Goal: Transaction & Acquisition: Purchase product/service

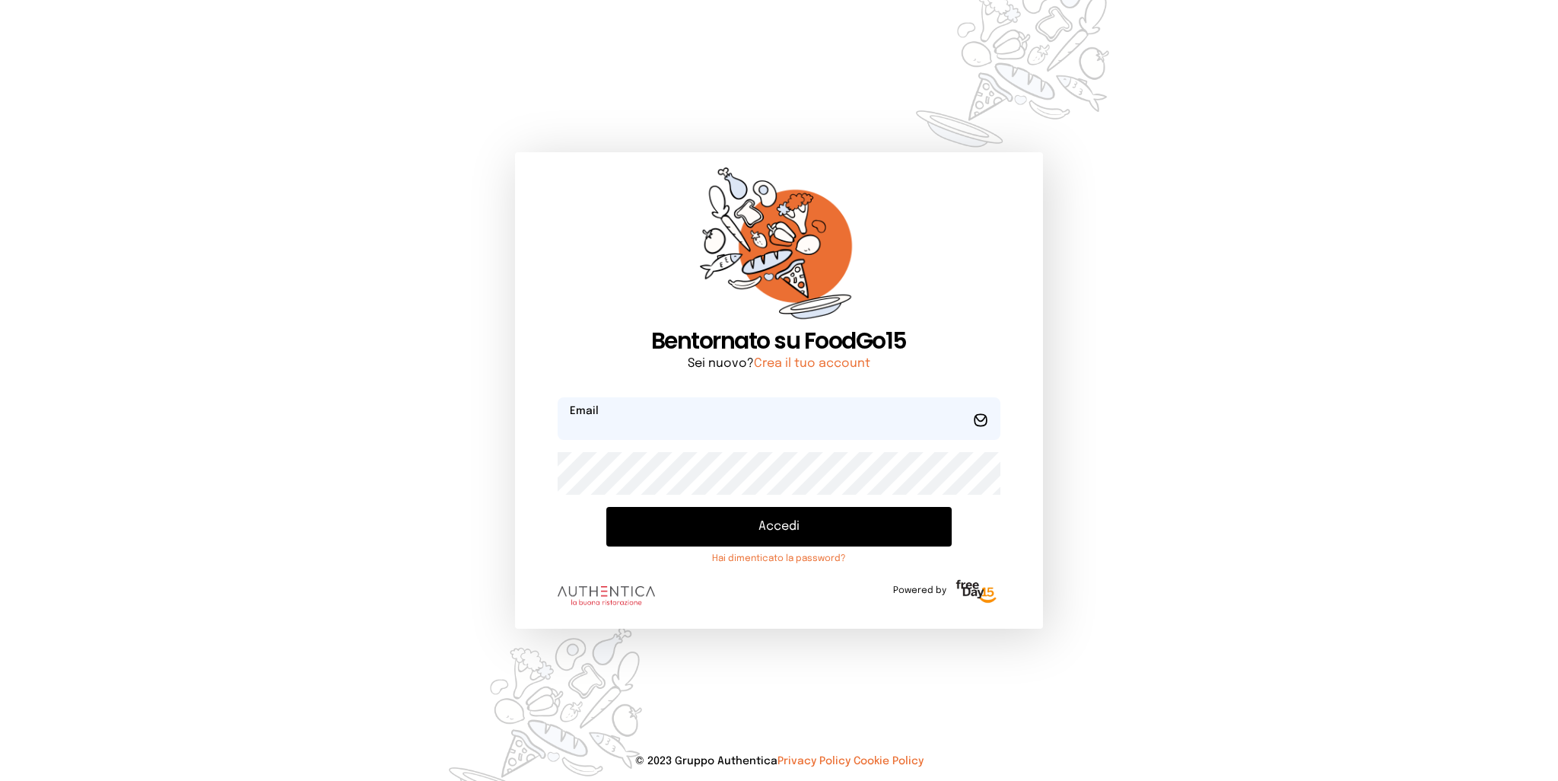
type input "**********"
click at [769, 527] on button "Accedi" at bounding box center [778, 527] width 345 height 40
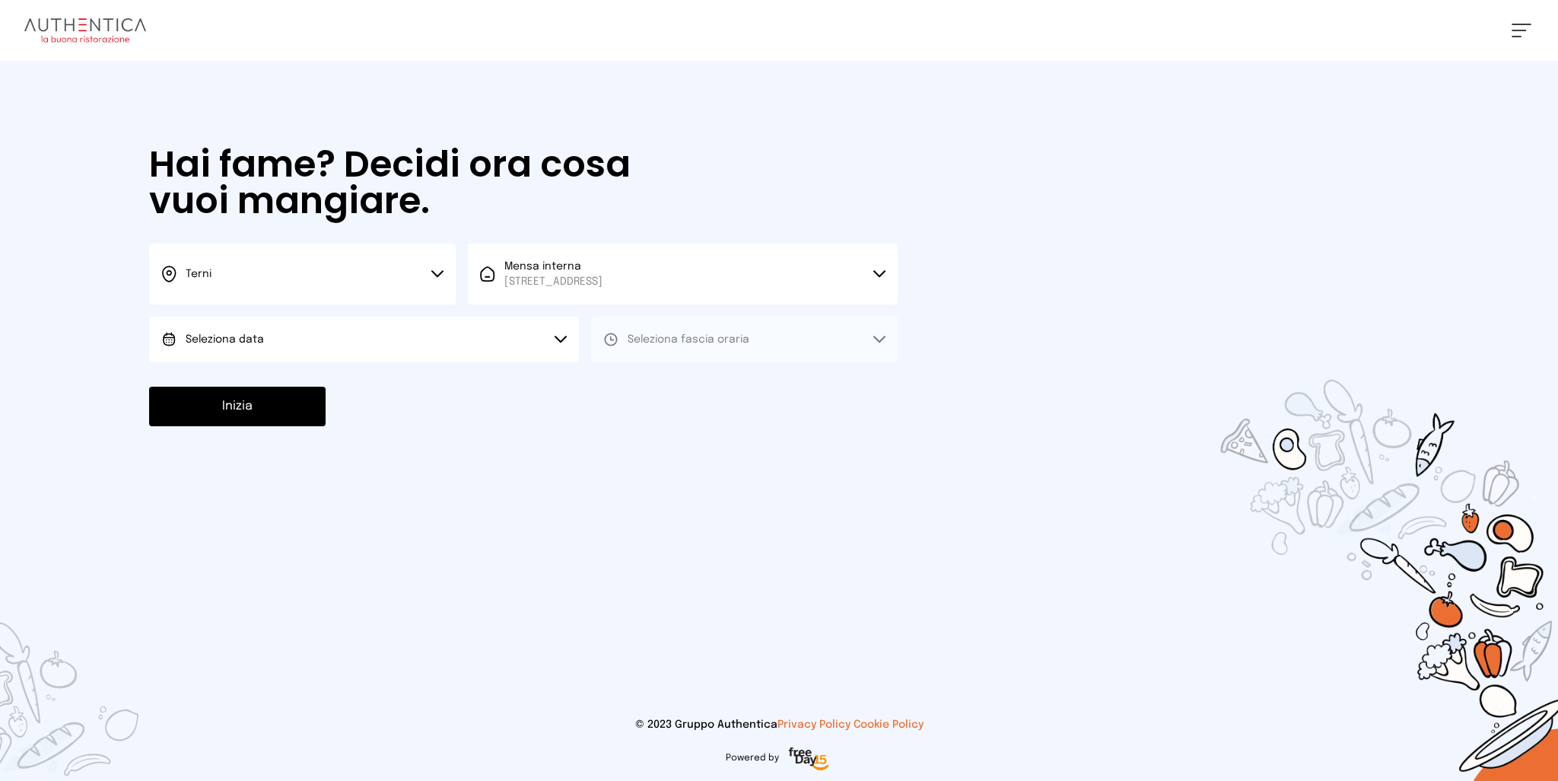
click at [504, 347] on button "Seleziona data" at bounding box center [364, 339] width 430 height 46
click at [313, 386] on li "[DATE], [DATE]" at bounding box center [364, 382] width 430 height 40
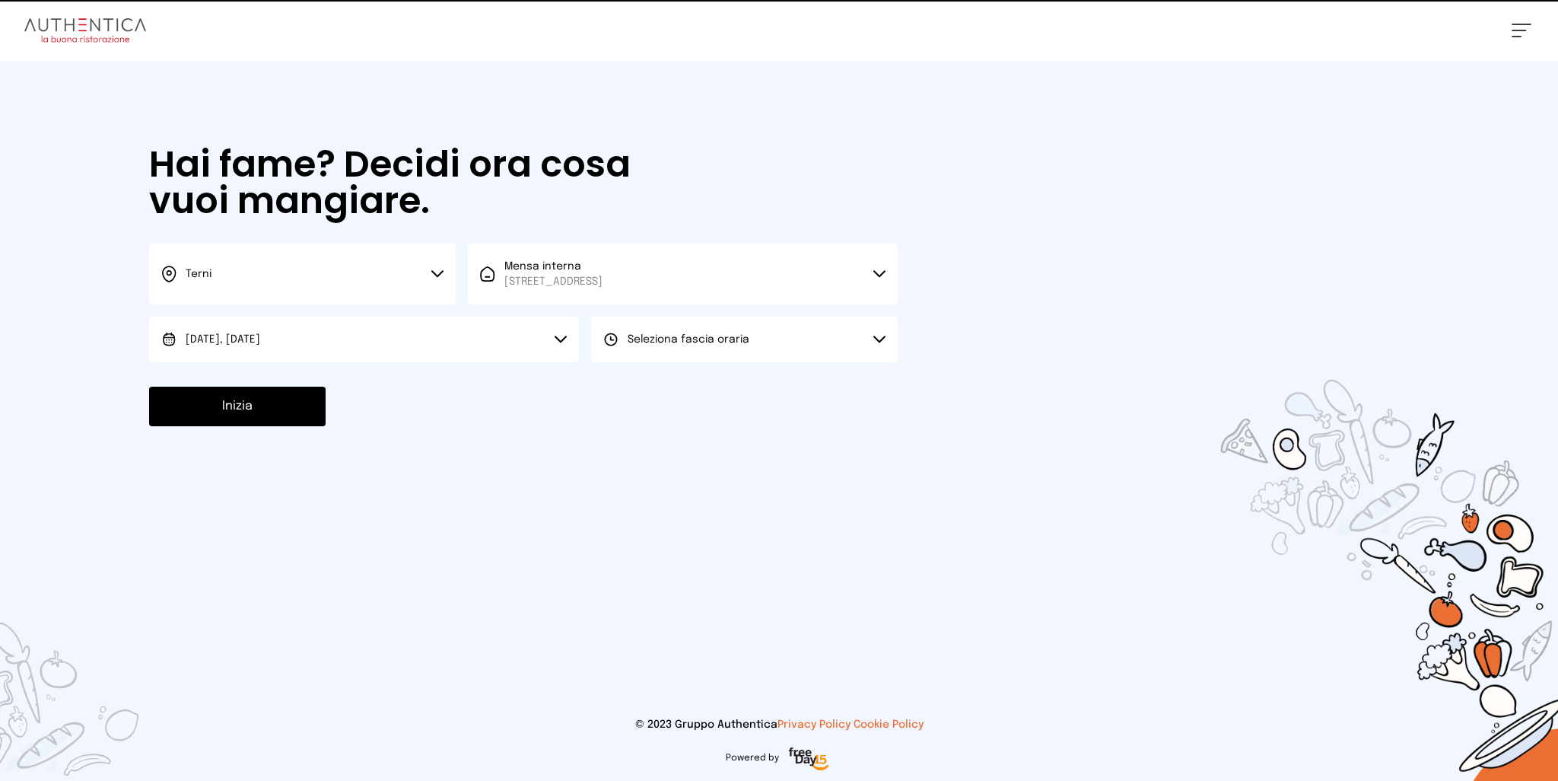
click at [663, 345] on span "Seleziona fascia oraria" at bounding box center [689, 339] width 122 height 15
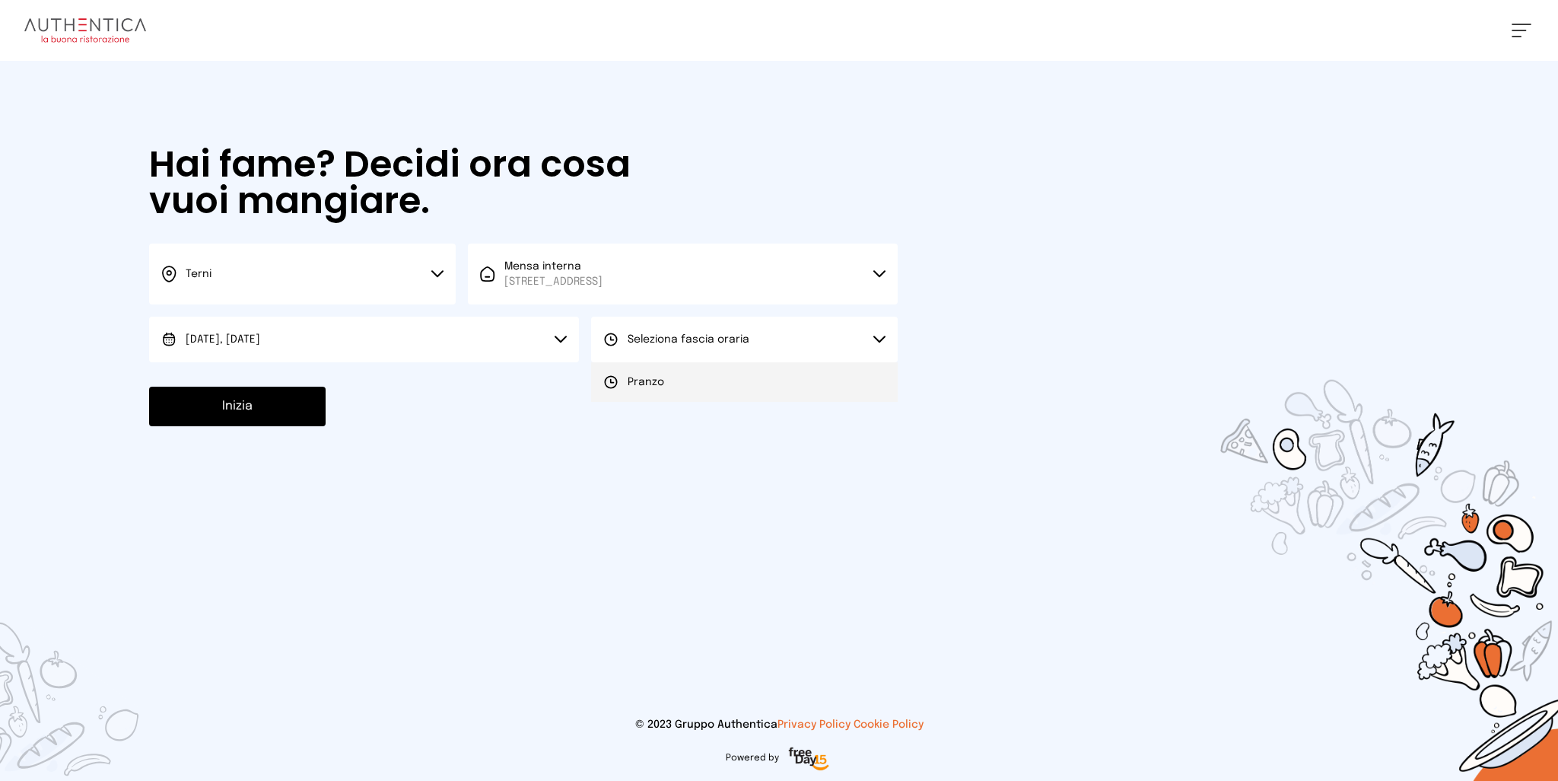
click at [657, 379] on span "Pranzo" at bounding box center [646, 381] width 37 height 15
click at [286, 405] on button "Inizia" at bounding box center [237, 406] width 176 height 40
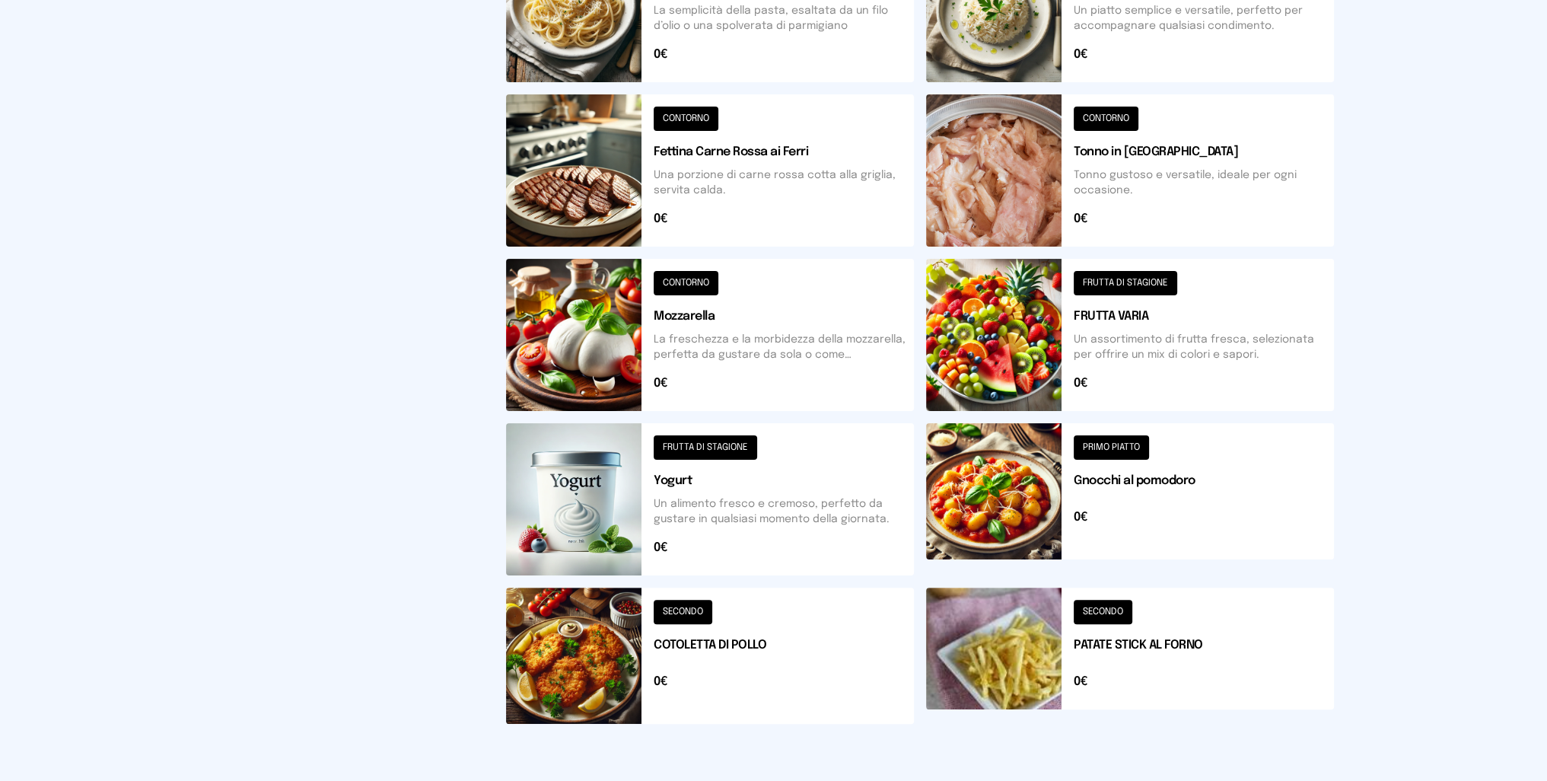
scroll to position [463, 0]
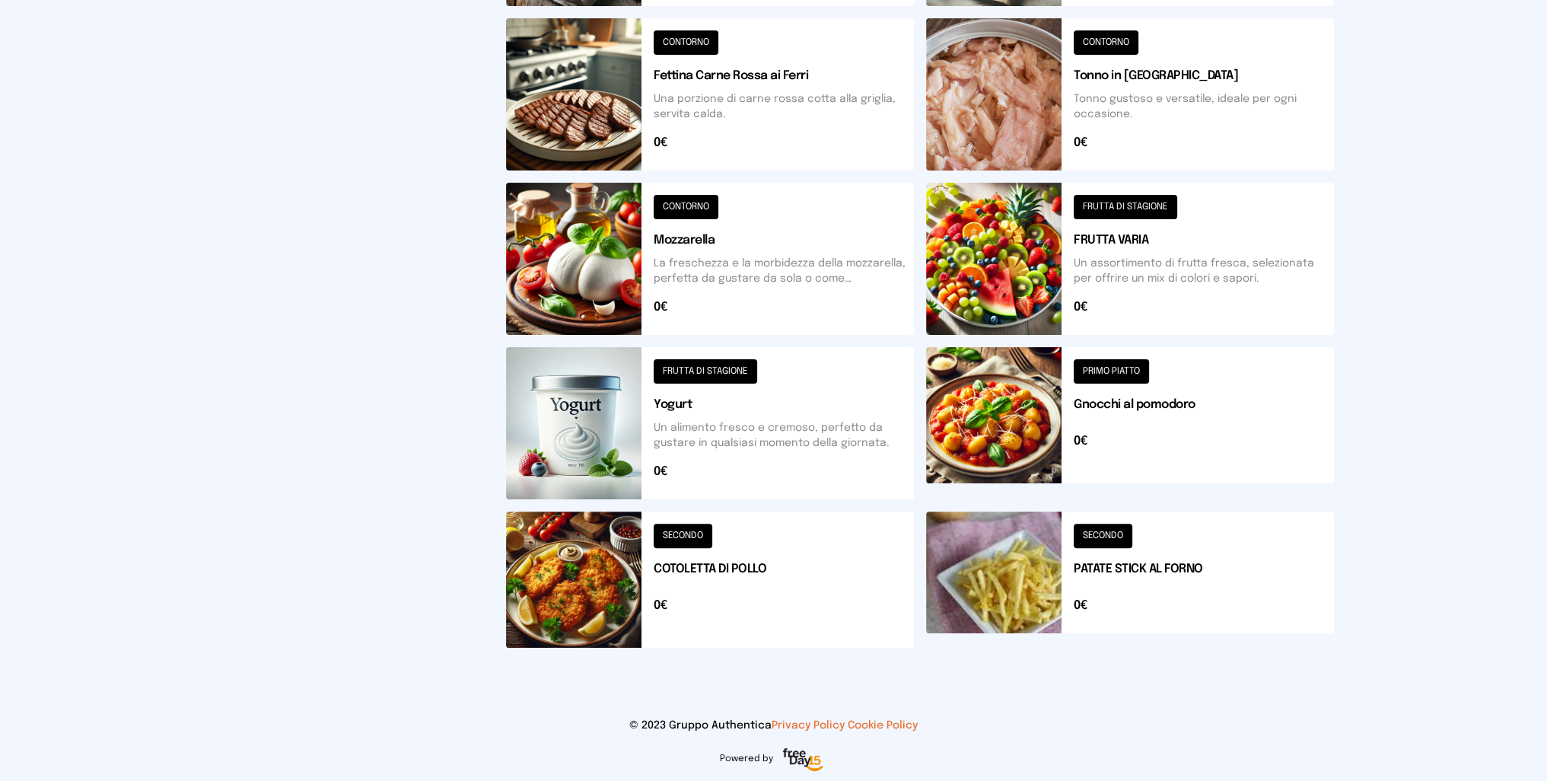
click at [589, 577] on button at bounding box center [710, 579] width 408 height 136
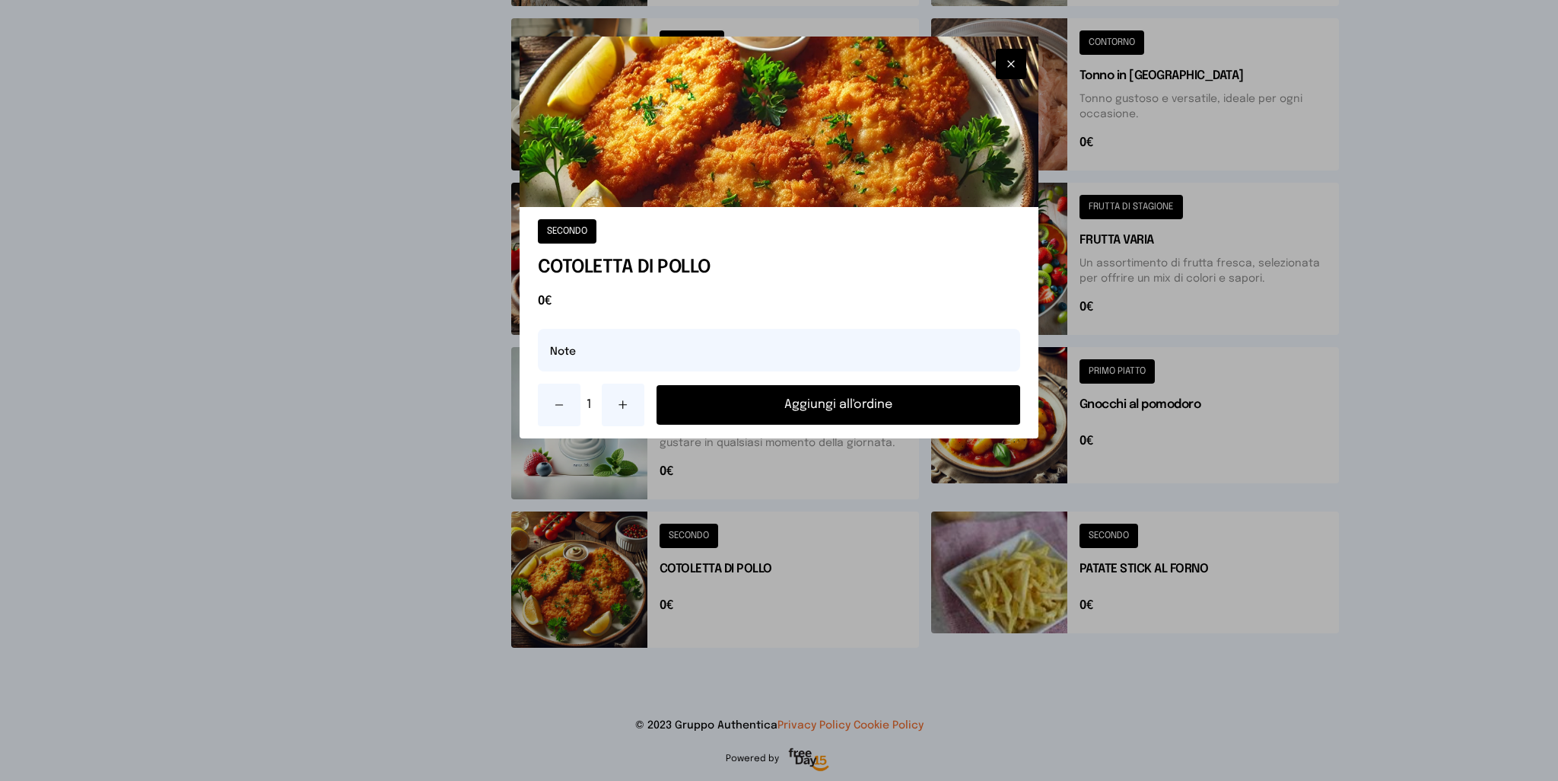
click at [896, 409] on button "Aggiungi all'ordine" at bounding box center [839, 405] width 364 height 40
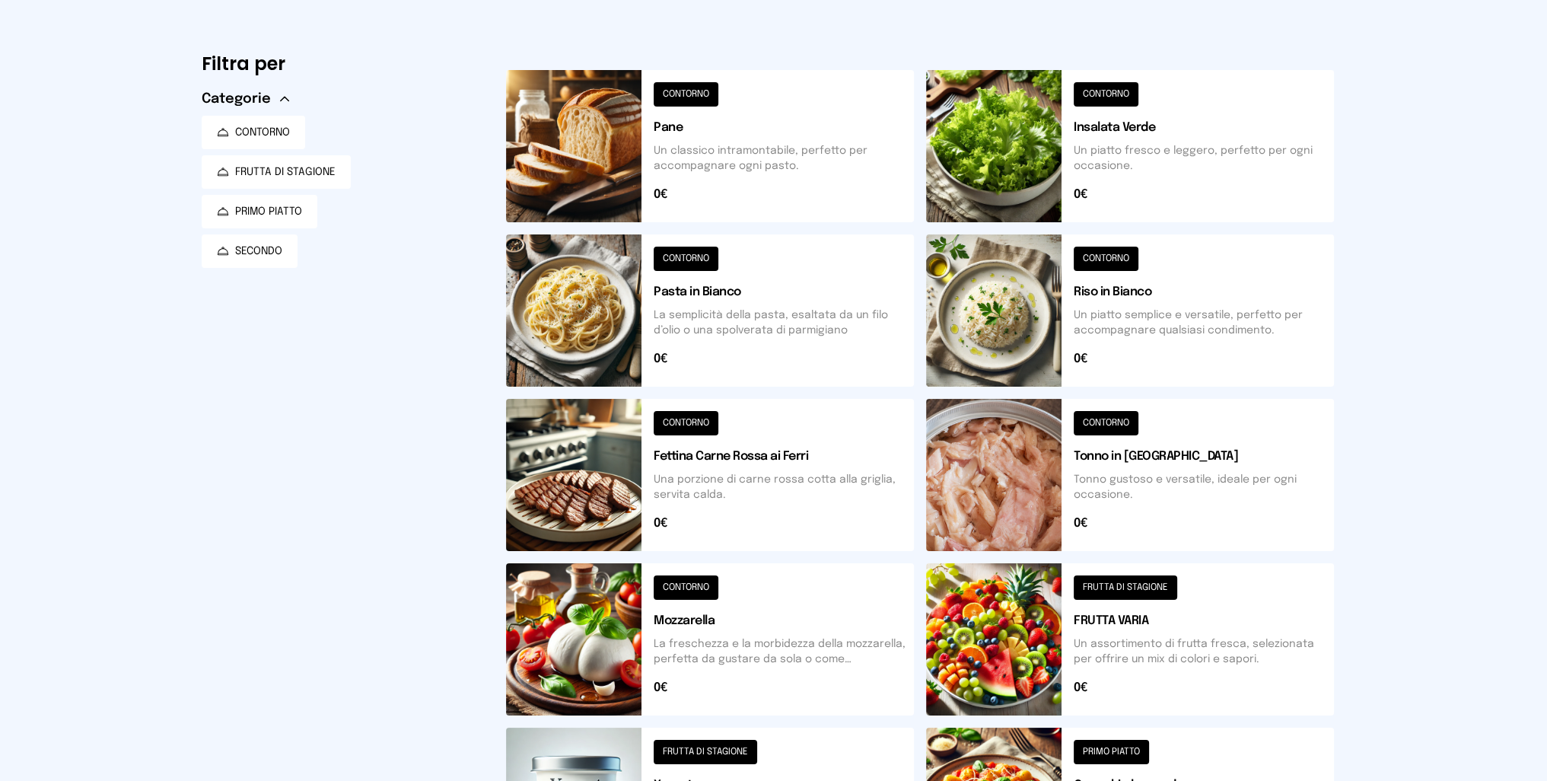
scroll to position [0, 0]
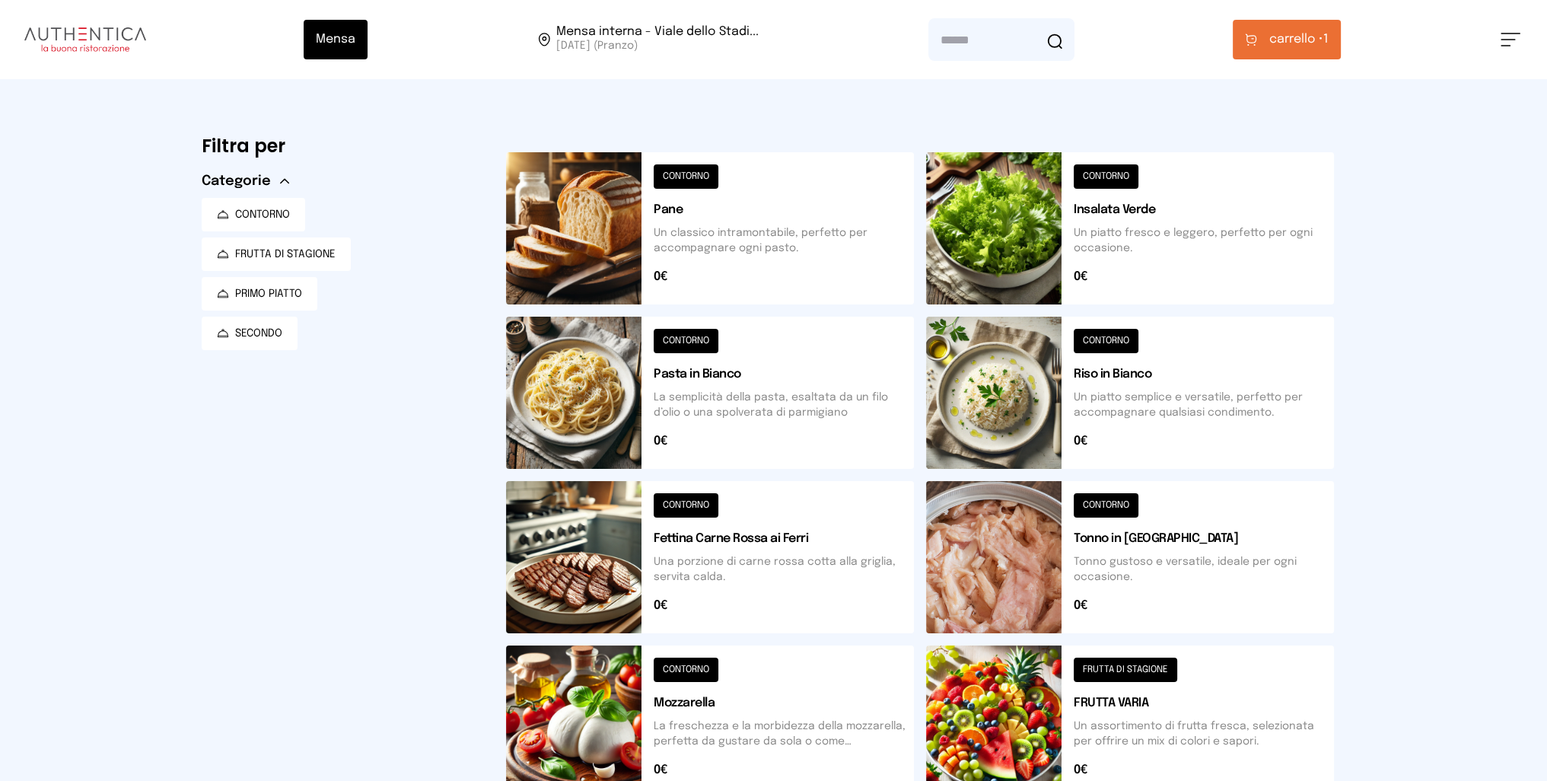
click at [992, 180] on button at bounding box center [1130, 228] width 408 height 152
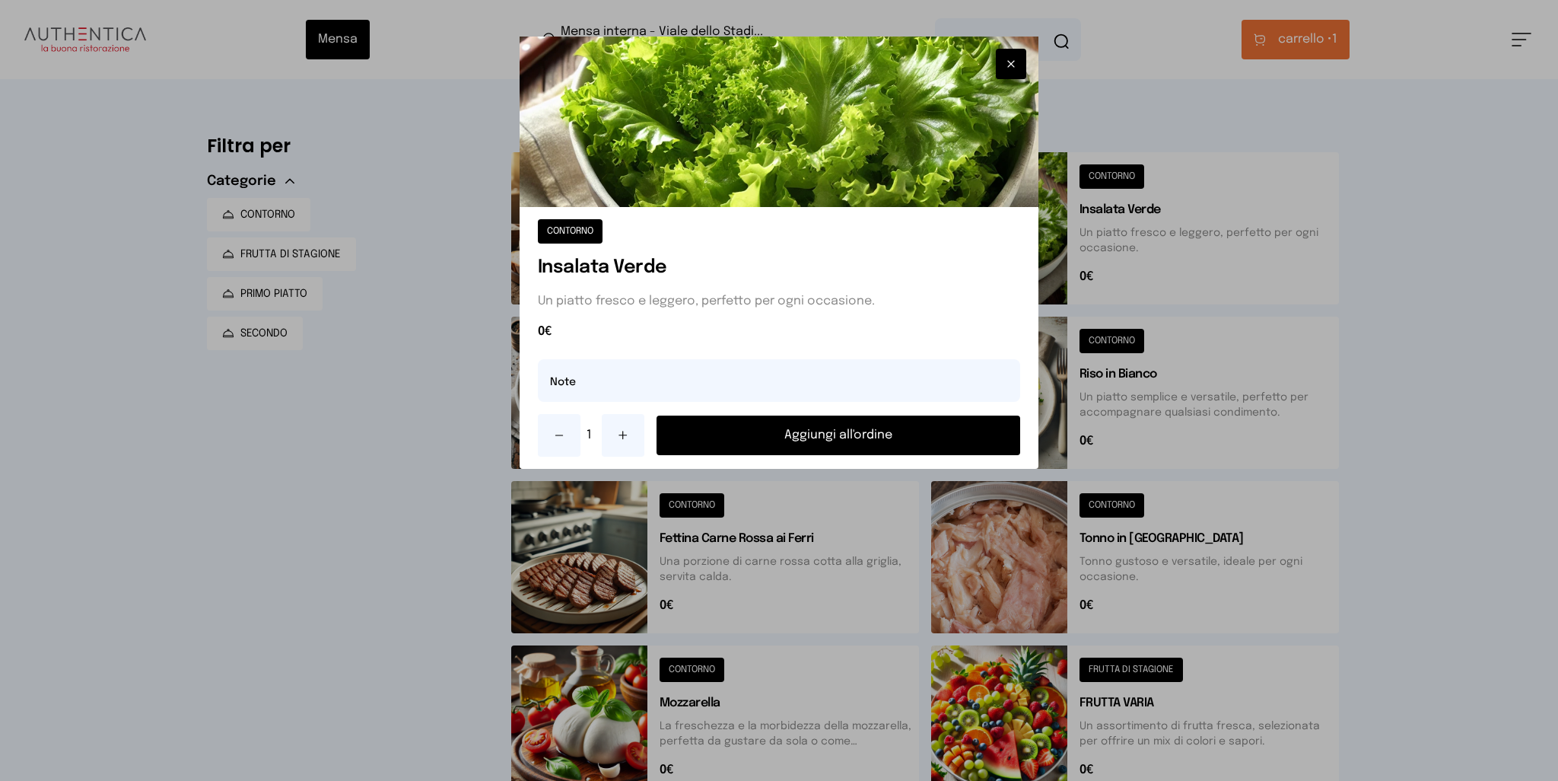
click at [808, 436] on button "Aggiungi all'ordine" at bounding box center [839, 435] width 364 height 40
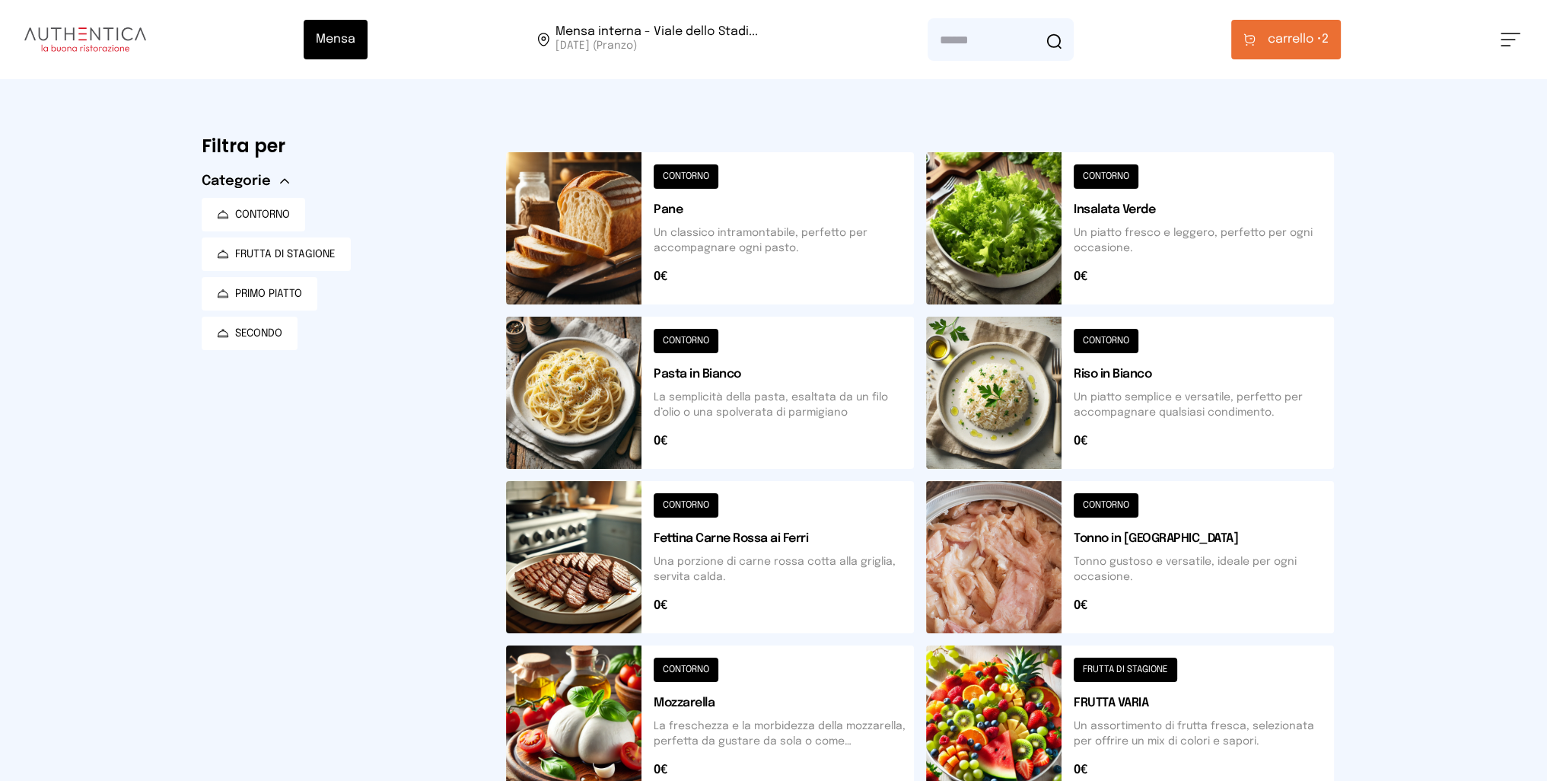
click at [1293, 52] on button "carrello • 2" at bounding box center [1286, 40] width 110 height 40
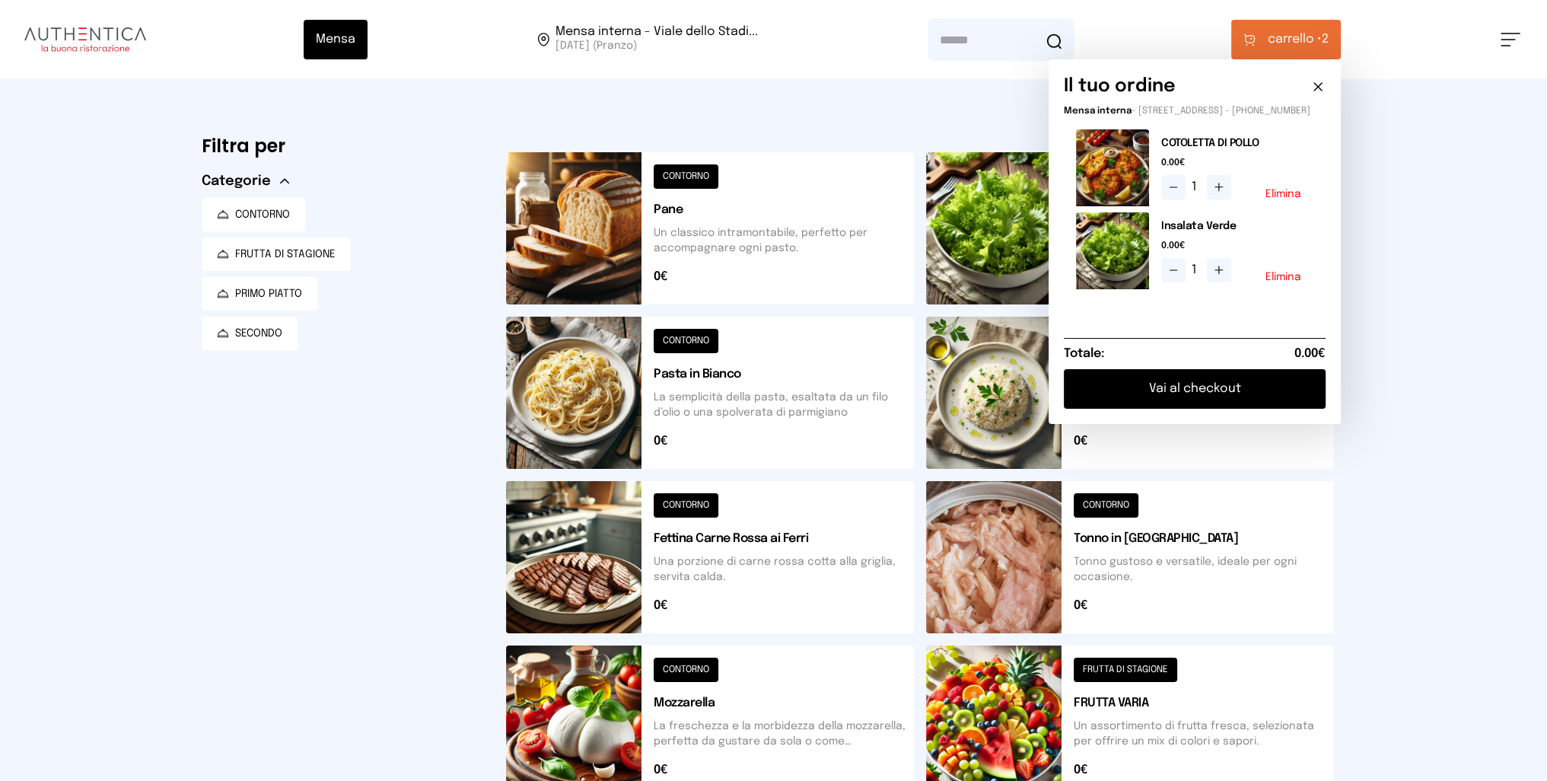
click at [1431, 335] on div "Mensa Mensa interna - Viale dello Stadi... [DATE] ([GEOGRAPHIC_DATA]) [GEOGRAPH…" at bounding box center [773, 622] width 1547 height 1244
click at [1325, 87] on icon at bounding box center [1317, 86] width 15 height 15
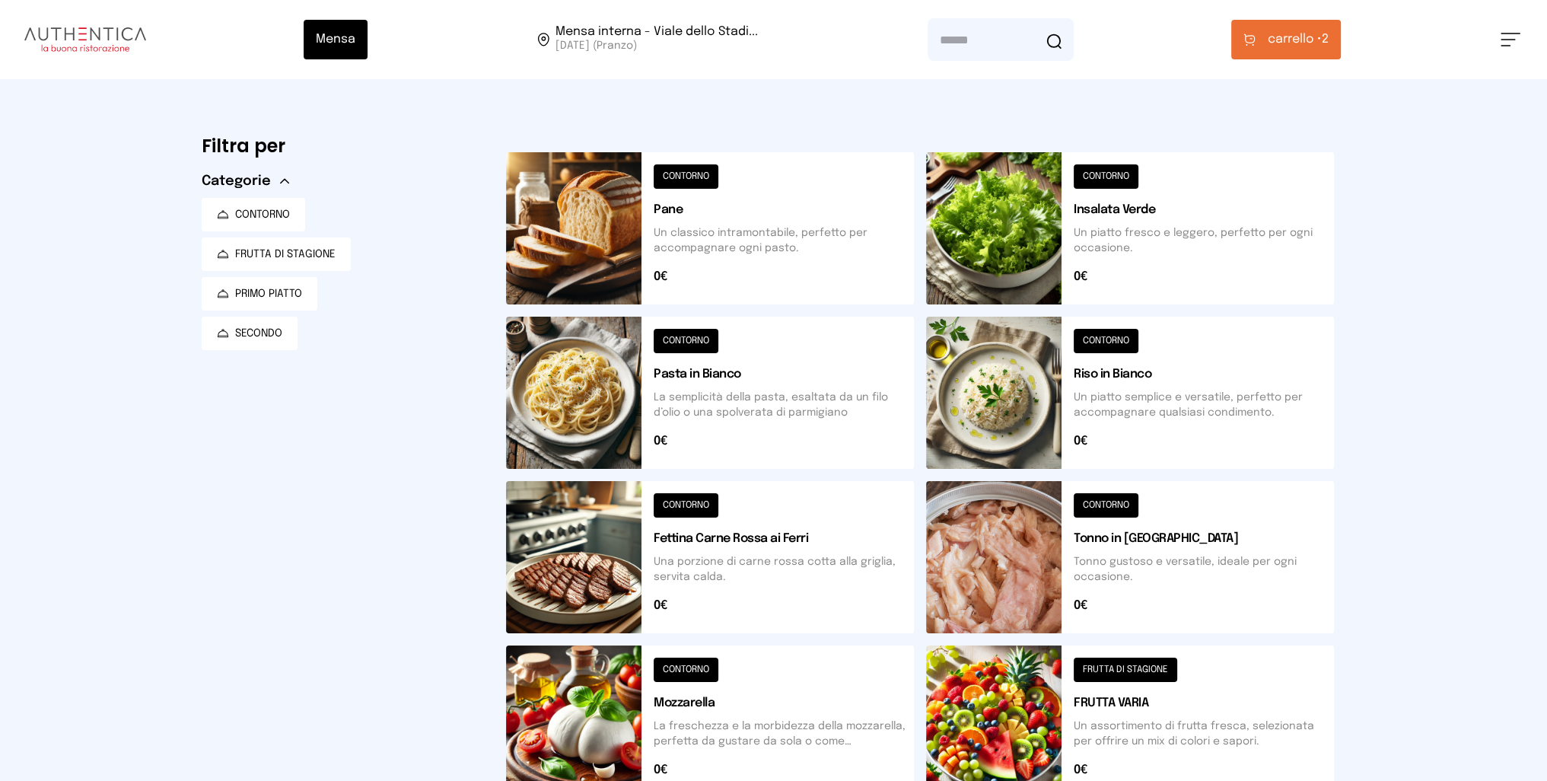
click at [613, 258] on button at bounding box center [710, 228] width 408 height 152
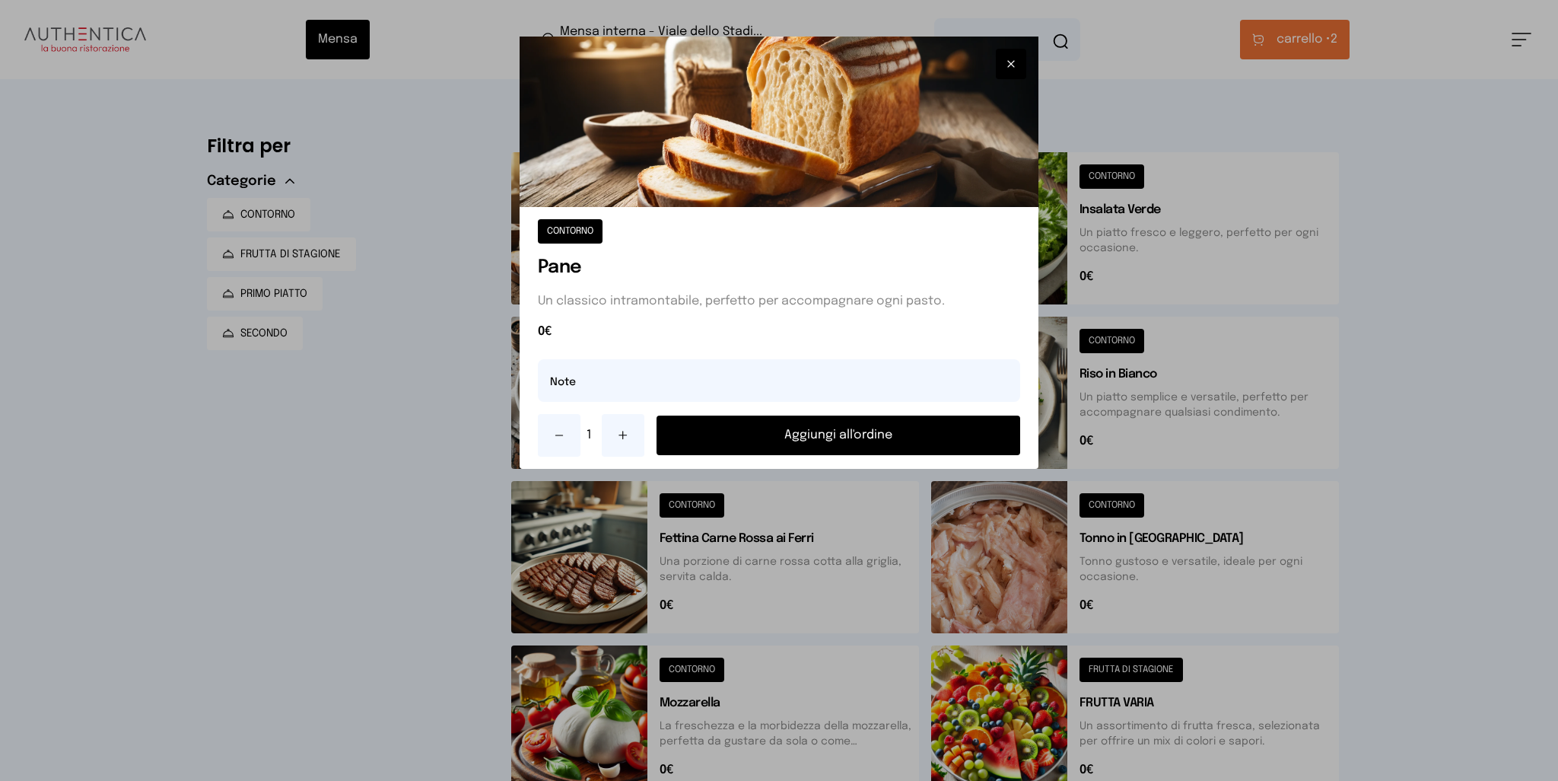
click at [807, 439] on button "Aggiungi all'ordine" at bounding box center [839, 435] width 364 height 40
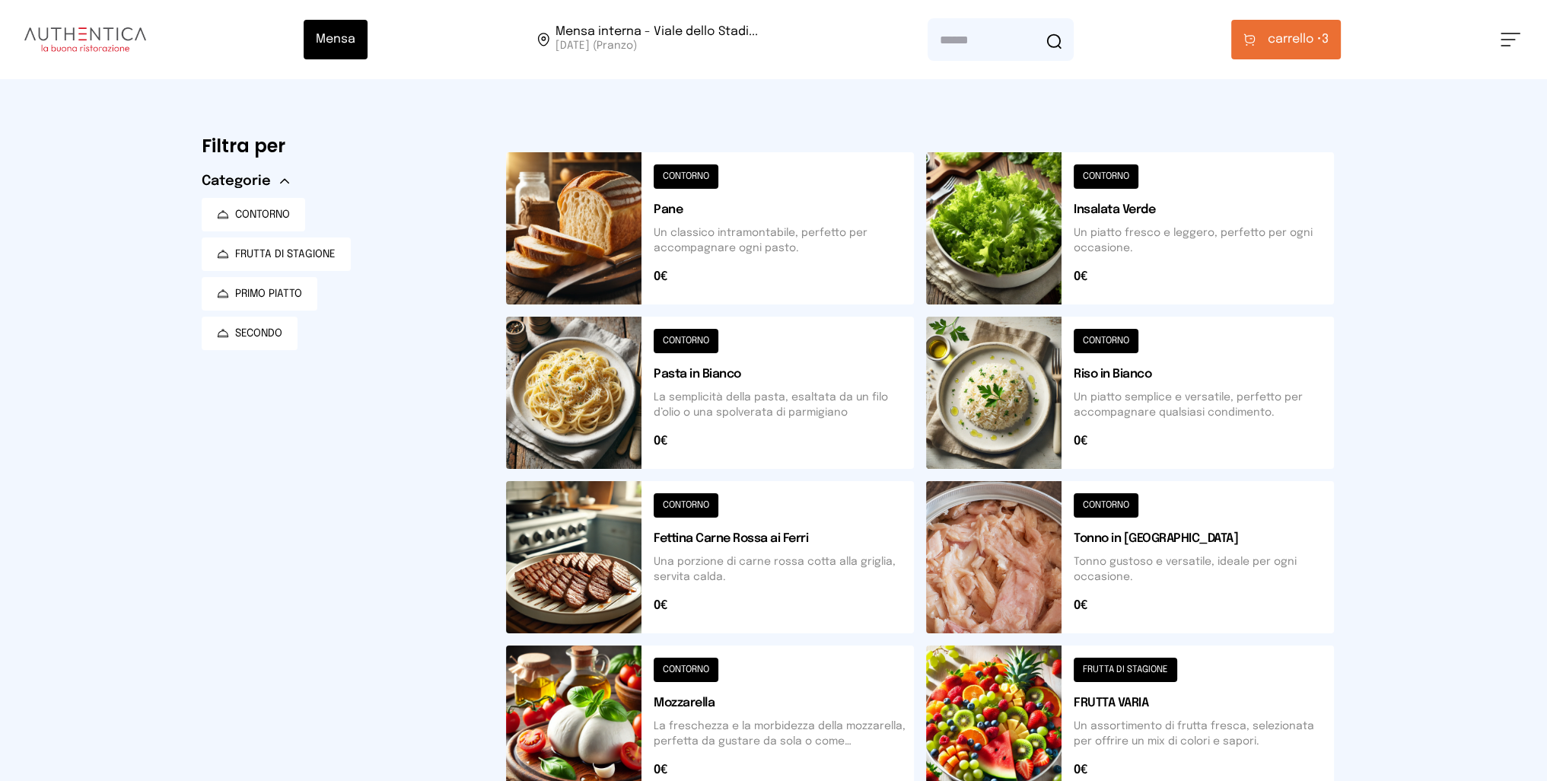
click at [1298, 39] on span "carrello •" at bounding box center [1294, 39] width 54 height 18
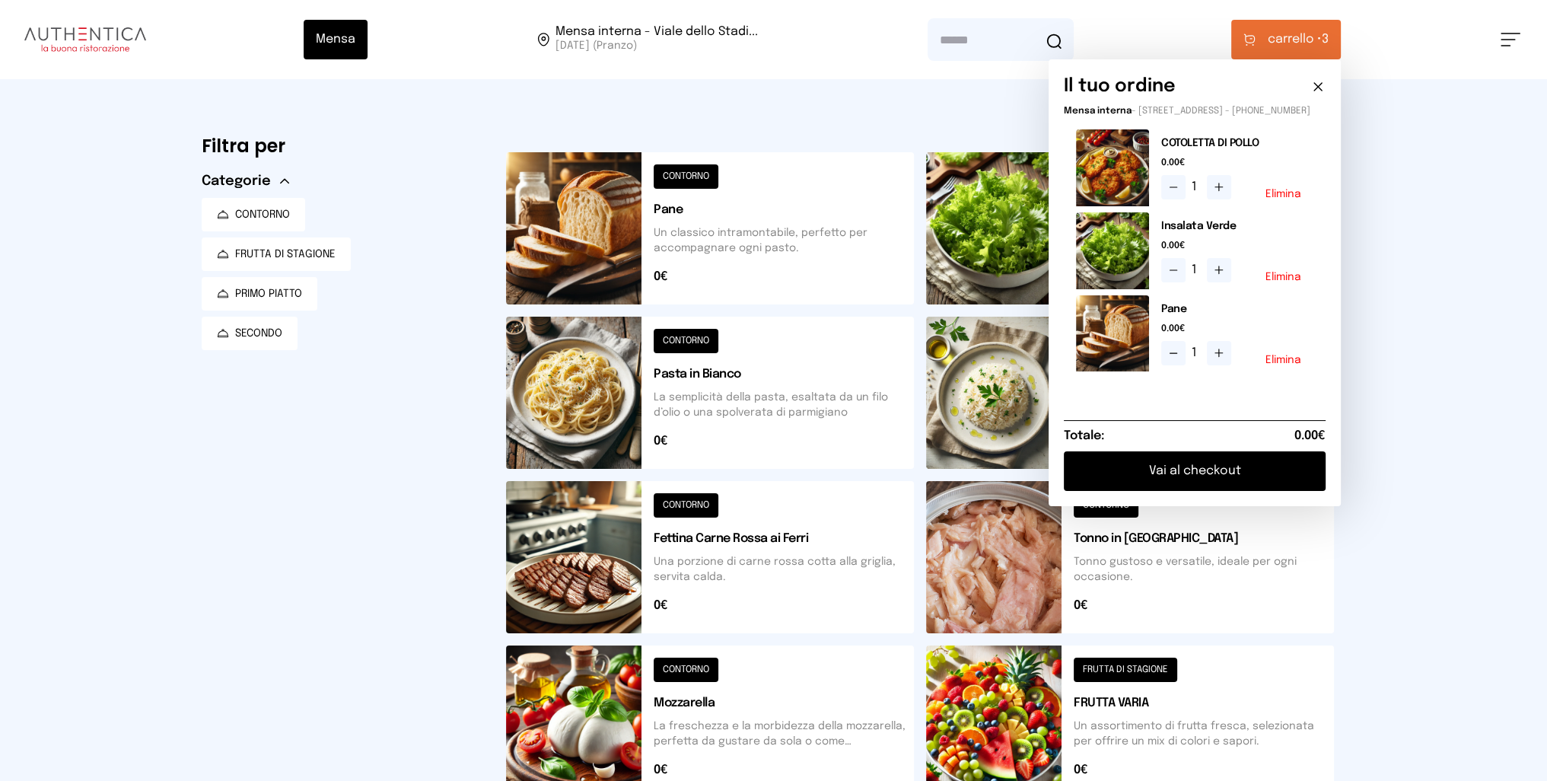
click at [1208, 482] on button "Vai al checkout" at bounding box center [1195, 471] width 262 height 40
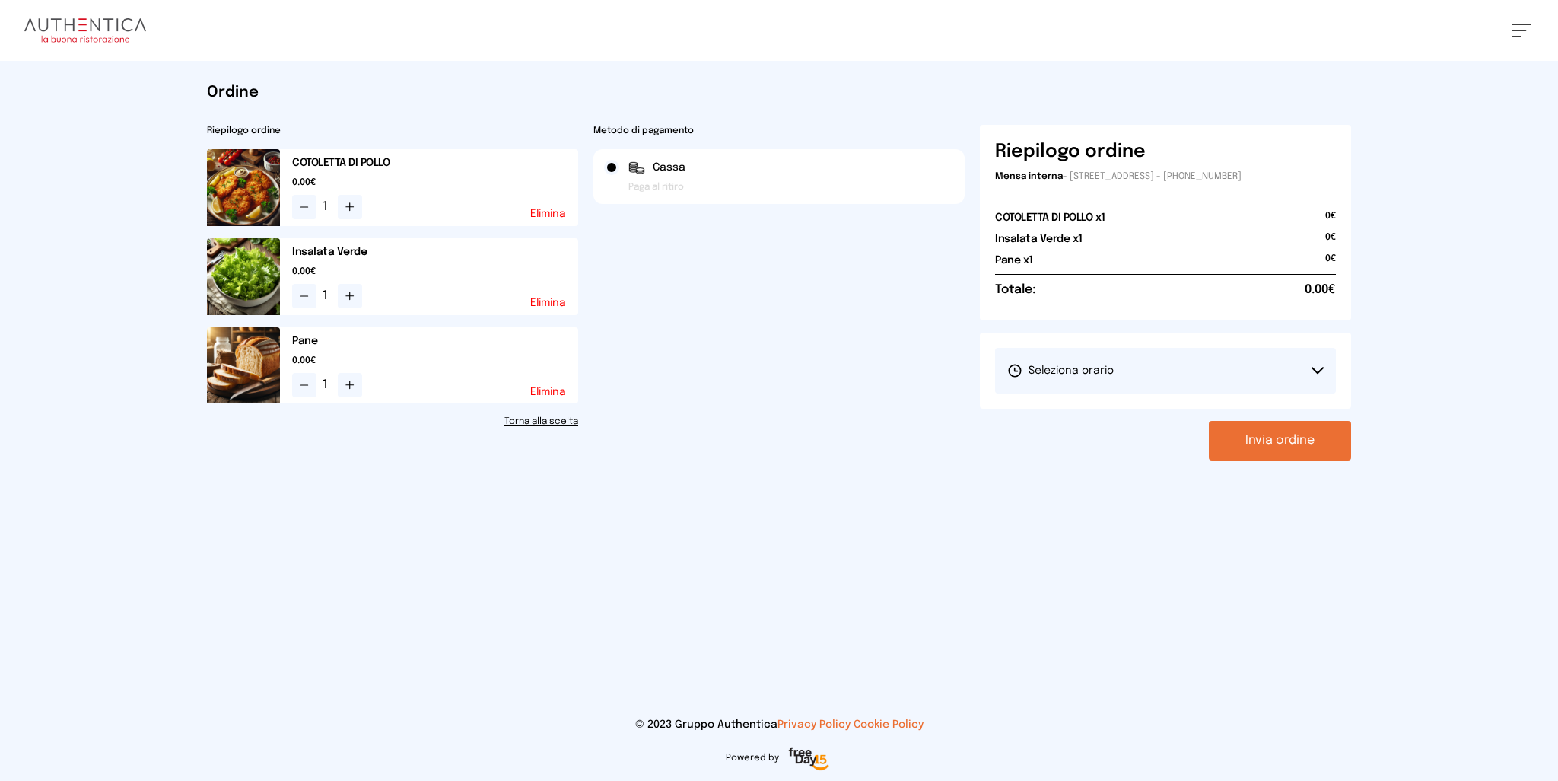
click at [1236, 370] on button "Seleziona orario" at bounding box center [1165, 371] width 341 height 46
click at [1165, 423] on li "1° Turno (13:00 - 15:00)" at bounding box center [1165, 413] width 341 height 40
click at [1263, 437] on button "Invia ordine" at bounding box center [1280, 441] width 142 height 40
